Goal: Find specific page/section: Find specific page/section

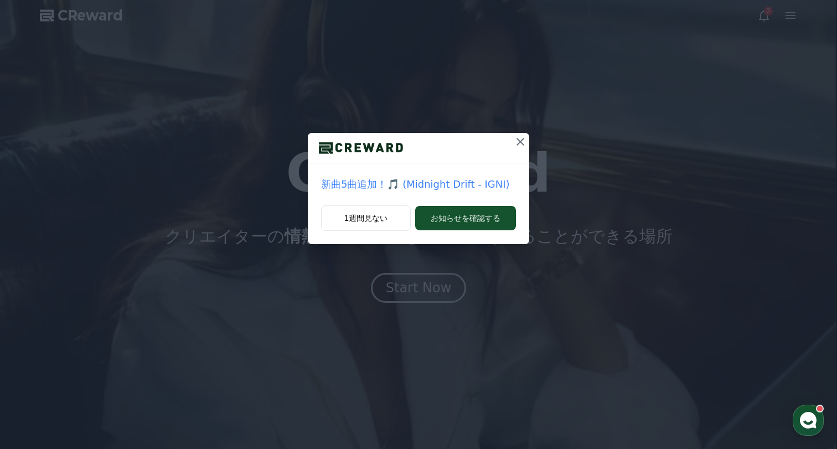
click at [526, 145] on icon at bounding box center [520, 141] width 13 height 13
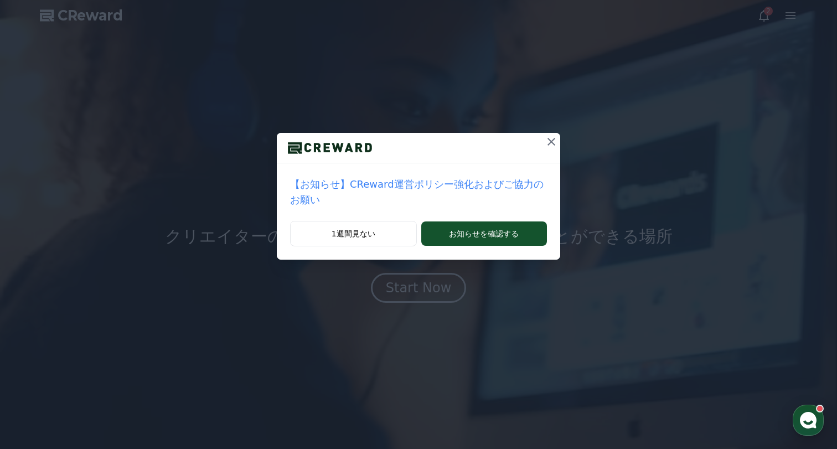
click at [535, 142] on div at bounding box center [419, 148] width 284 height 30
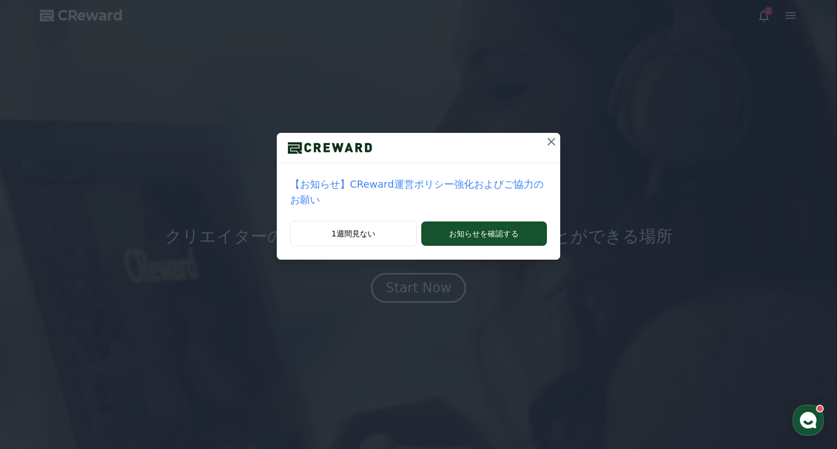
click at [556, 138] on icon at bounding box center [551, 141] width 13 height 13
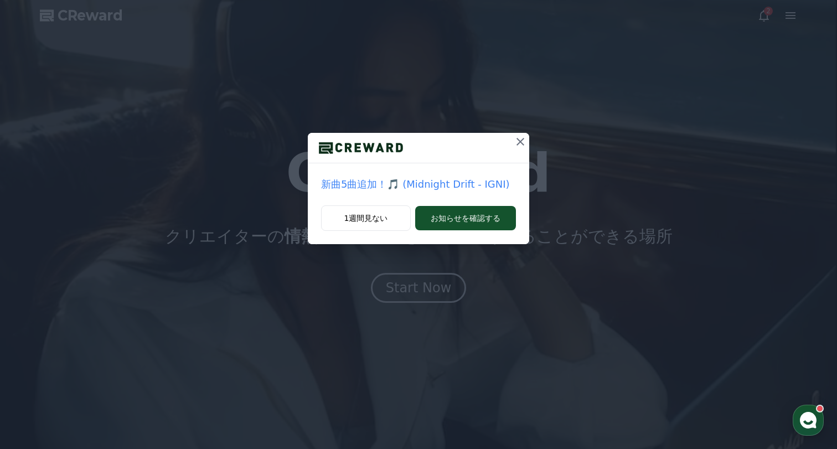
click at [786, 16] on div "新曲5曲追加！🎵 (Midnight Drift - IGNI) 1週間見ない お知らせを確認する" at bounding box center [418, 131] width 837 height 262
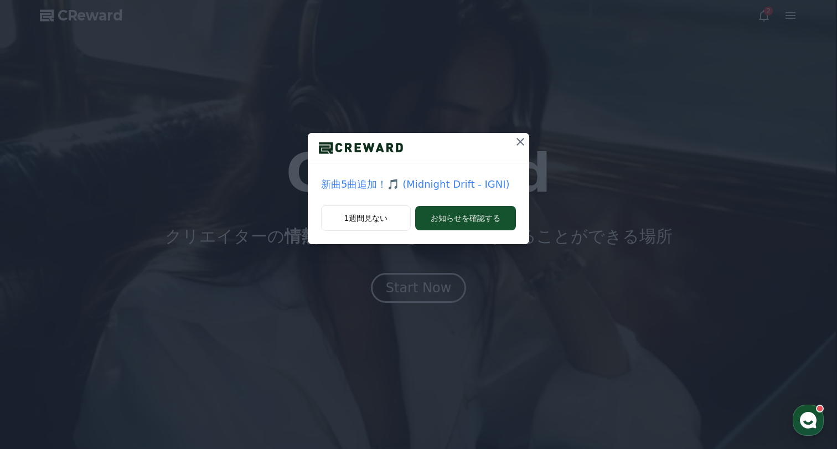
click at [525, 142] on icon at bounding box center [520, 141] width 13 height 13
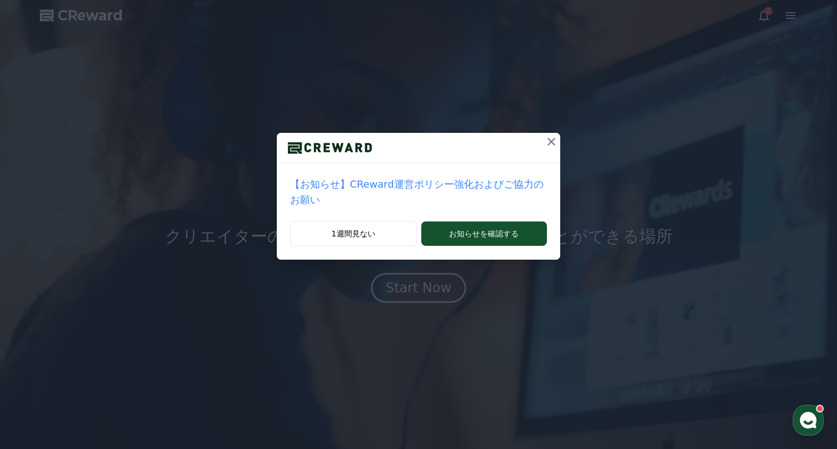
click at [548, 136] on icon at bounding box center [551, 141] width 13 height 13
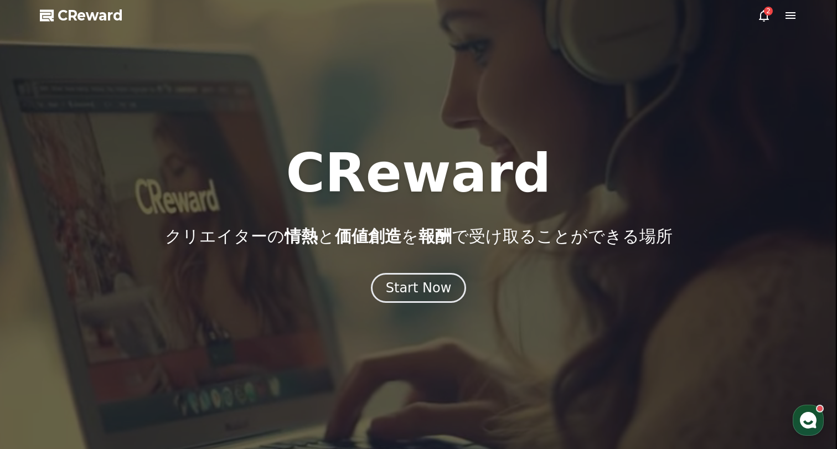
click at [786, 17] on icon at bounding box center [790, 15] width 13 height 13
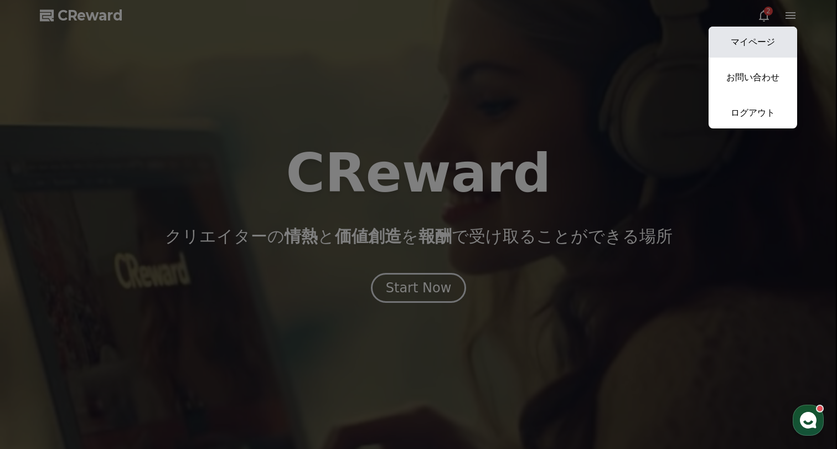
click at [782, 39] on link "マイページ" at bounding box center [753, 42] width 89 height 31
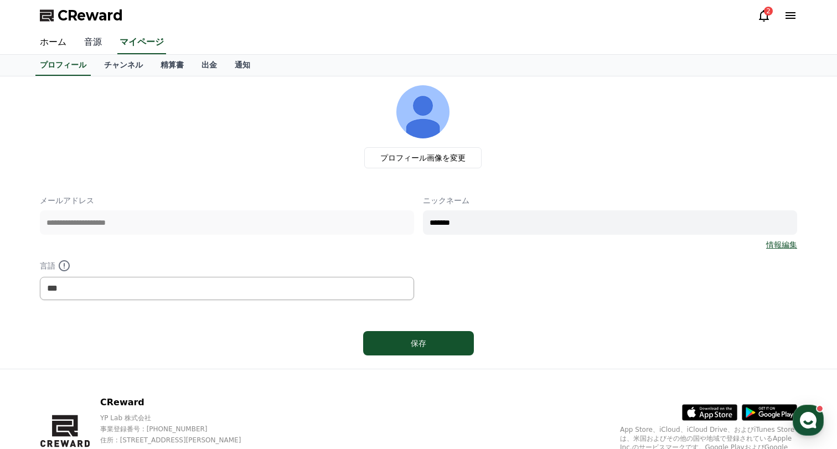
click at [84, 40] on link "音源" at bounding box center [92, 42] width 35 height 23
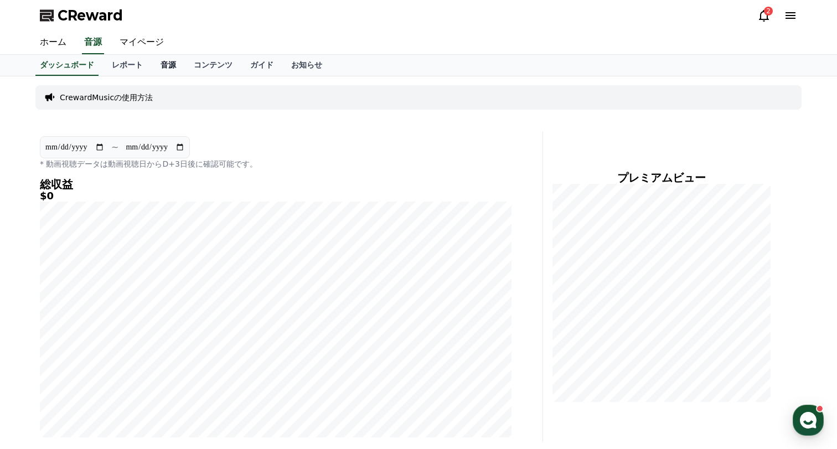
click at [174, 66] on link "音源" at bounding box center [168, 65] width 33 height 21
